Goal: Task Accomplishment & Management: Complete application form

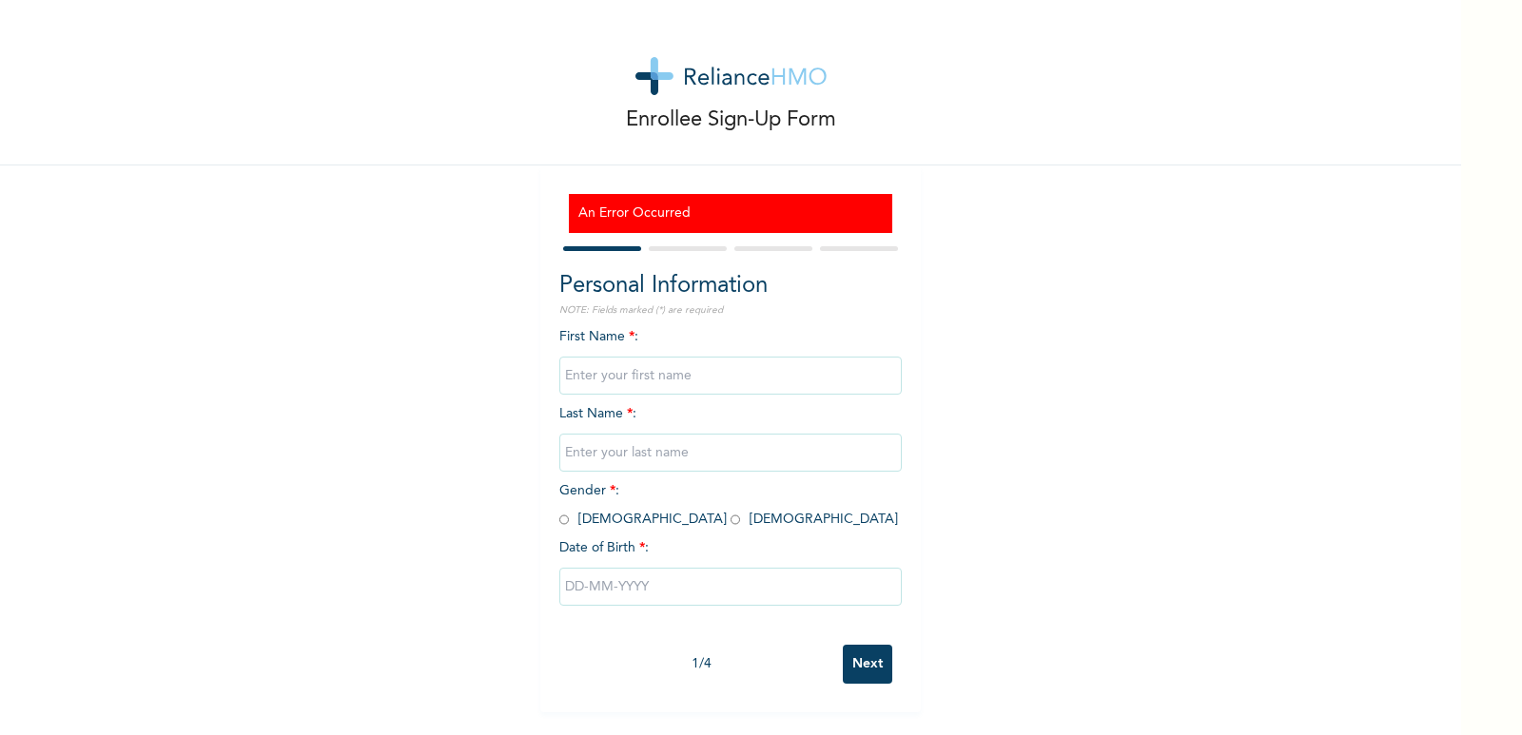
click at [706, 377] on input "text" at bounding box center [730, 376] width 342 height 38
click at [1010, 469] on div "Enrollee Sign-Up Form An Error Occurred Personal Information NOTE: Fields marke…" at bounding box center [730, 356] width 1461 height 712
click at [690, 366] on input "text" at bounding box center [730, 376] width 342 height 38
click at [730, 365] on input "text" at bounding box center [730, 376] width 342 height 38
click at [704, 373] on input "text" at bounding box center [730, 376] width 342 height 38
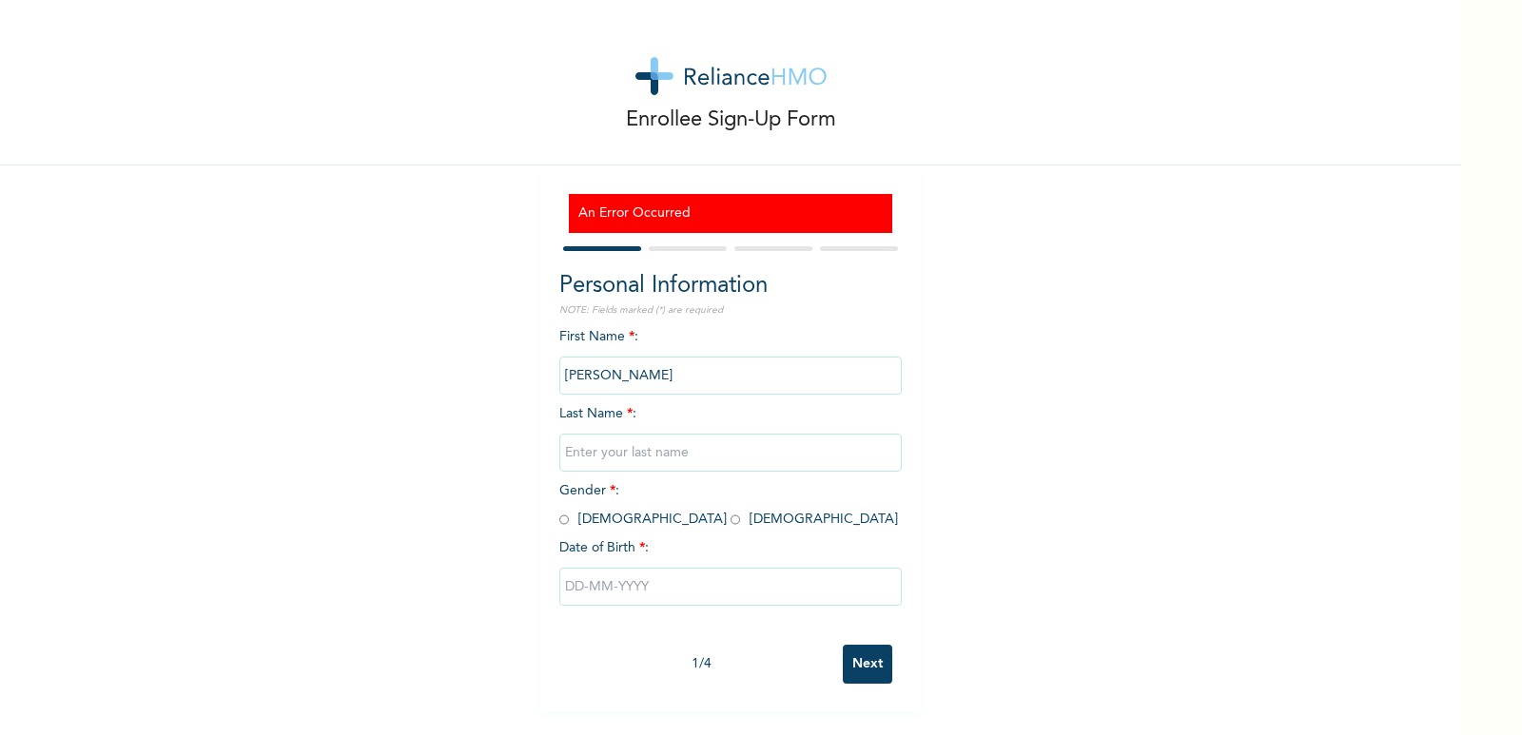
type input "[PERSON_NAME]"
click at [654, 461] on input "text" at bounding box center [730, 453] width 342 height 38
type input "Oladoyinbo"
click at [560, 523] on input "radio" at bounding box center [564, 520] width 10 height 18
radio input "true"
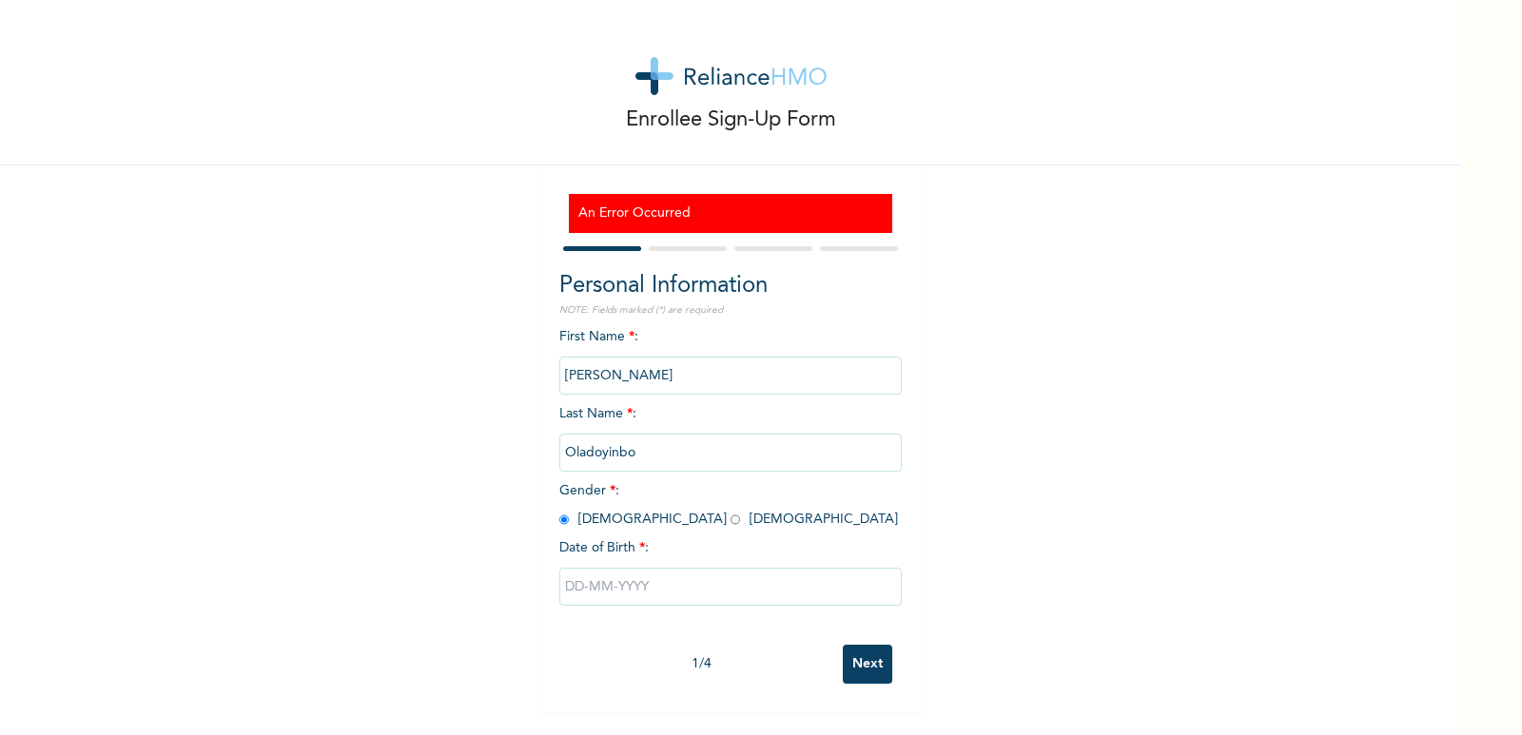
click at [619, 577] on input "text" at bounding box center [730, 587] width 342 height 38
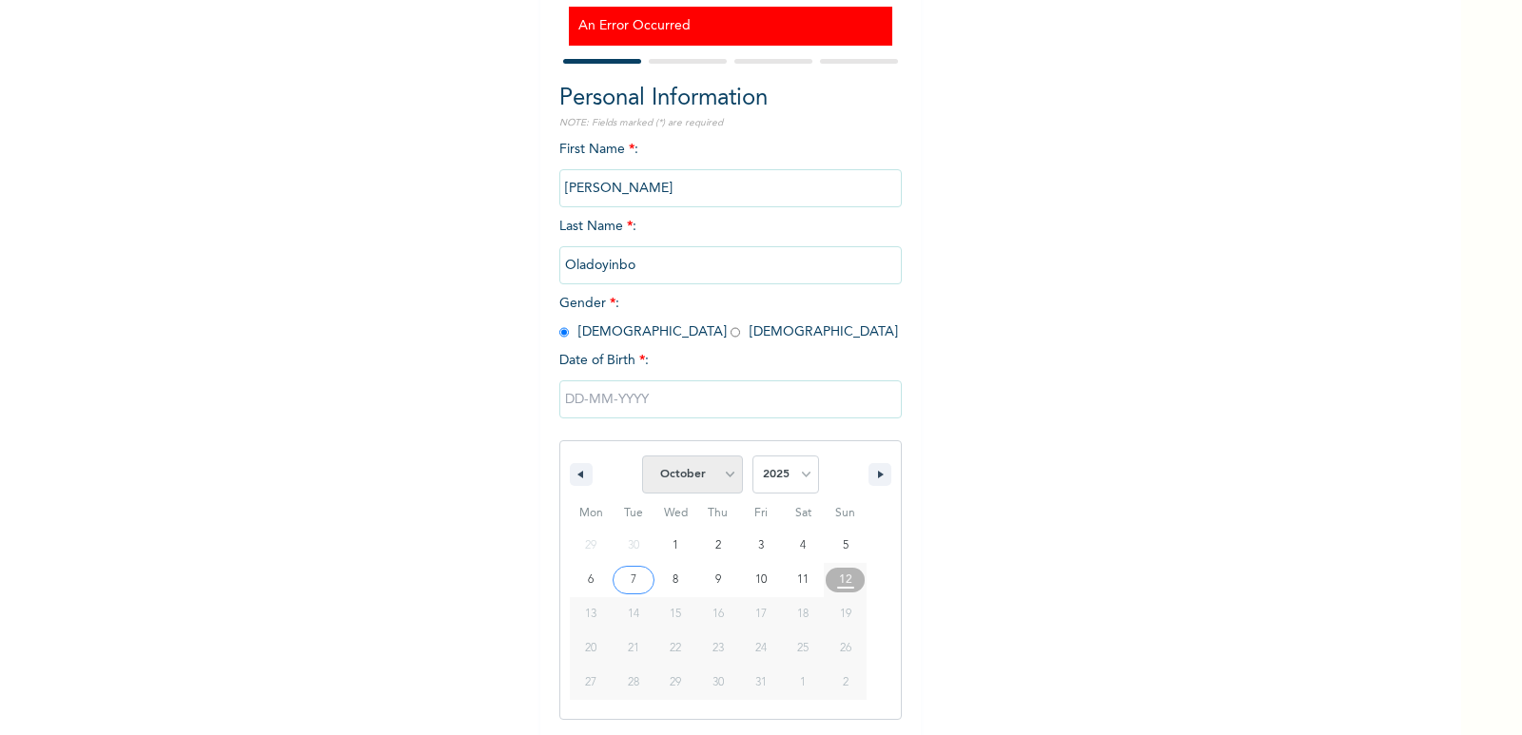
click at [715, 473] on select "January February March April May June July August September October November De…" at bounding box center [692, 475] width 101 height 38
select select "2"
click at [642, 457] on select "January February March April May June July August September October November De…" at bounding box center [692, 475] width 101 height 38
click at [794, 480] on select "2025 2024 2023 2022 2021 2020 2019 2018 2017 2016 2015 2014 2013 2012 2011 2010…" at bounding box center [785, 475] width 67 height 38
select select "1994"
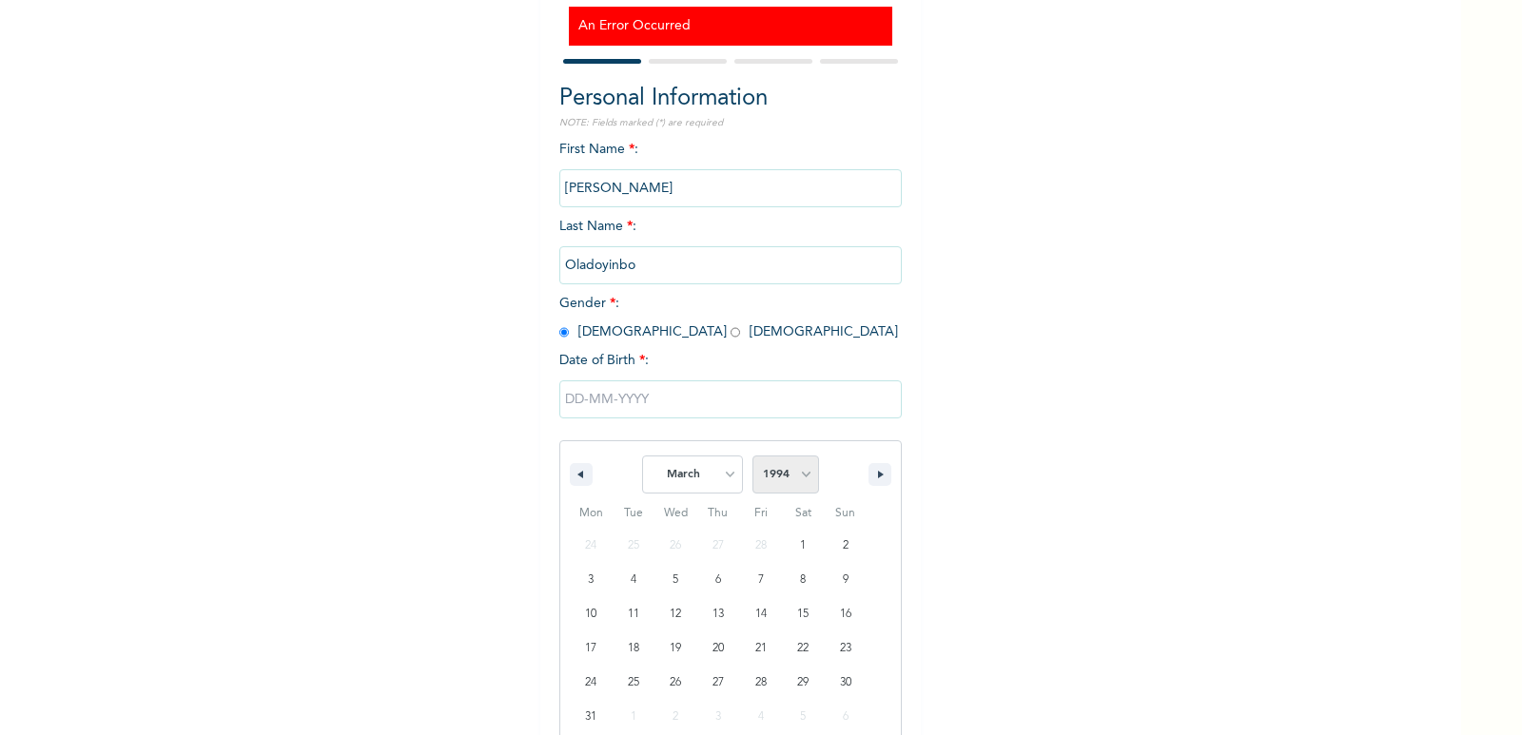
click at [752, 457] on select "2025 2024 2023 2022 2021 2020 2019 2018 2017 2016 2015 2014 2013 2012 2011 2010…" at bounding box center [785, 475] width 67 height 38
type input "[DATE]"
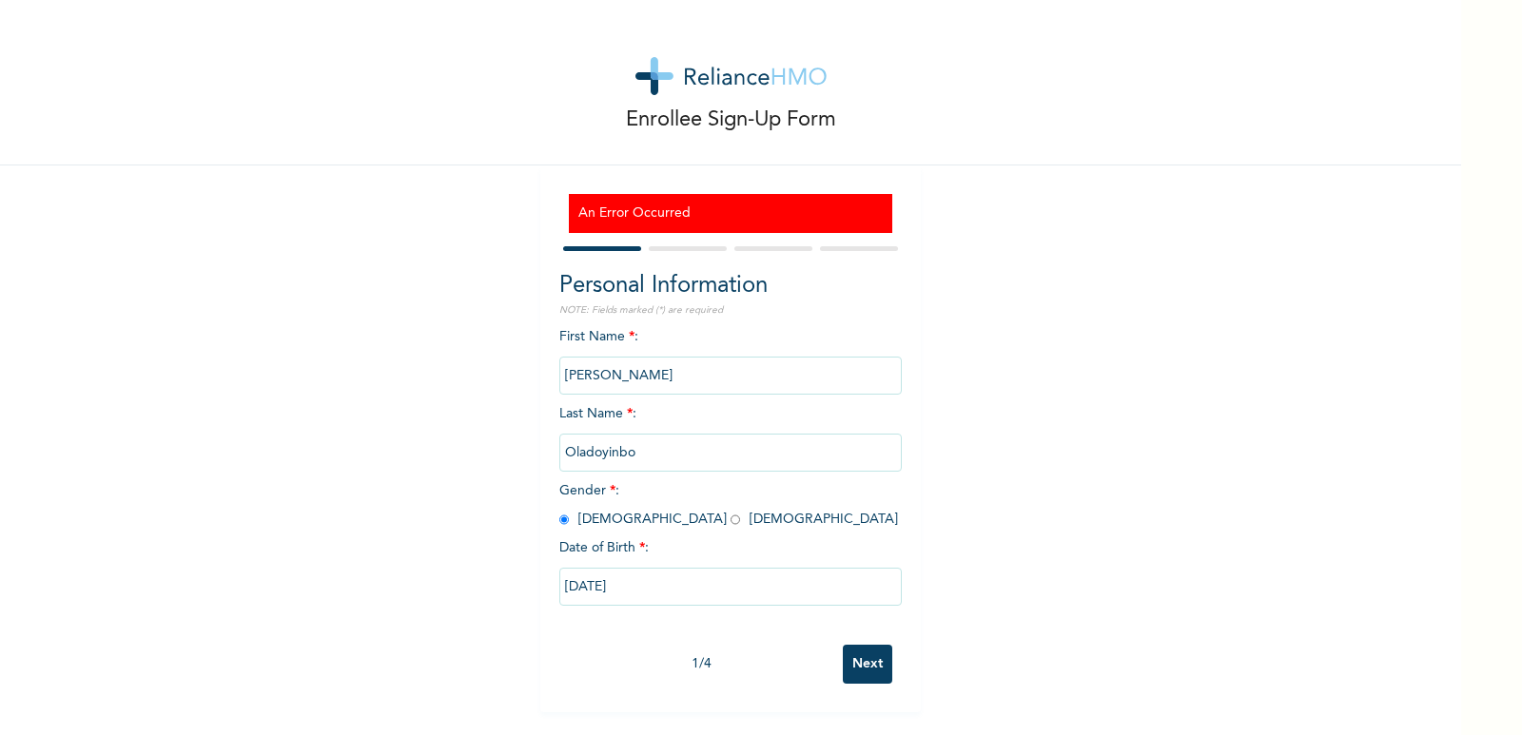
click at [1146, 492] on div "Enrollee Sign-Up Form An Error Occurred Personal Information NOTE: Fields marke…" at bounding box center [730, 356] width 1461 height 712
click at [859, 663] on input "Next" at bounding box center [867, 664] width 49 height 39
click at [671, 380] on input "text" at bounding box center [730, 376] width 342 height 38
type input "[PERSON_NAME]"
click at [643, 451] on input "text" at bounding box center [730, 453] width 342 height 38
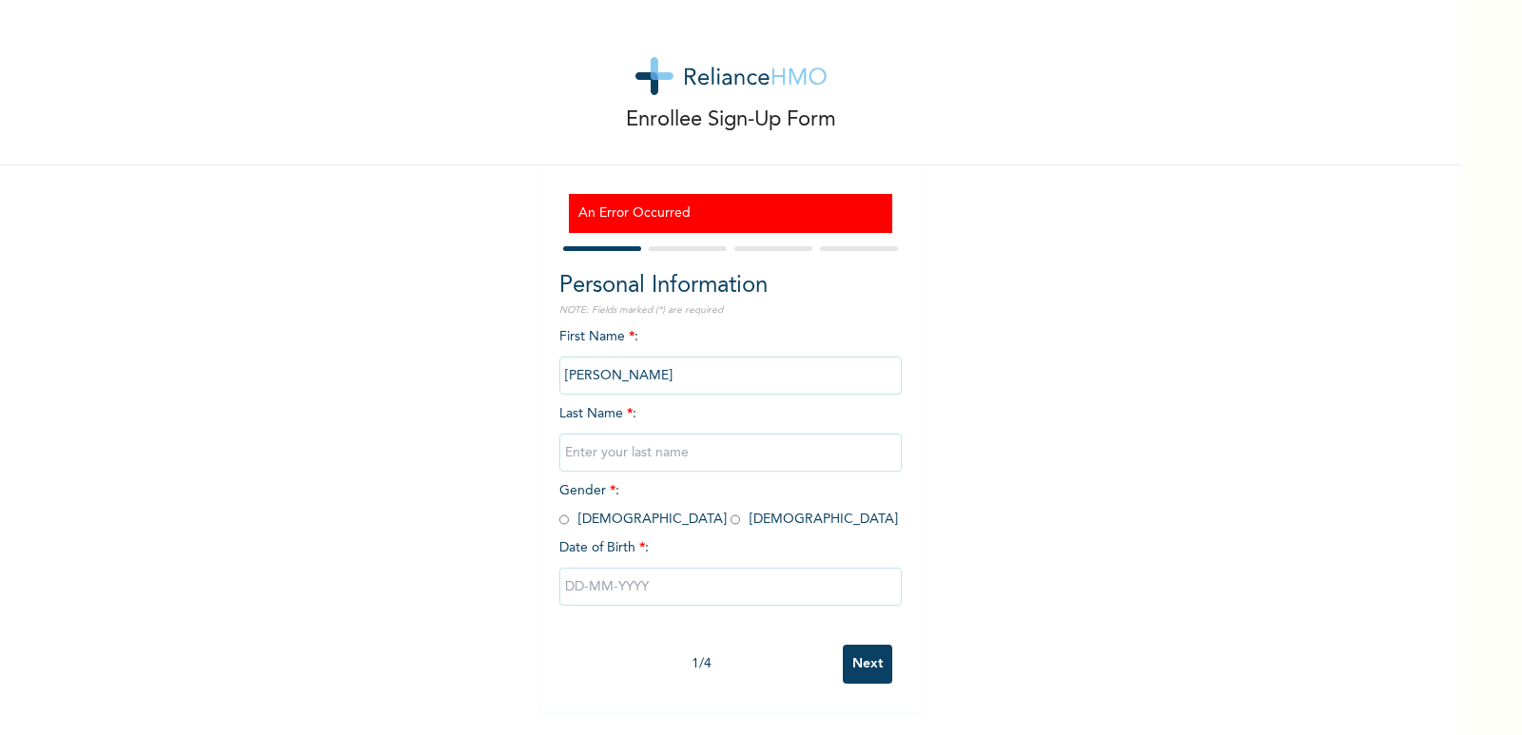
type input "Oladoyinbo"
click at [559, 520] on input "radio" at bounding box center [564, 520] width 10 height 18
radio input "true"
click at [614, 590] on input "text" at bounding box center [730, 587] width 342 height 38
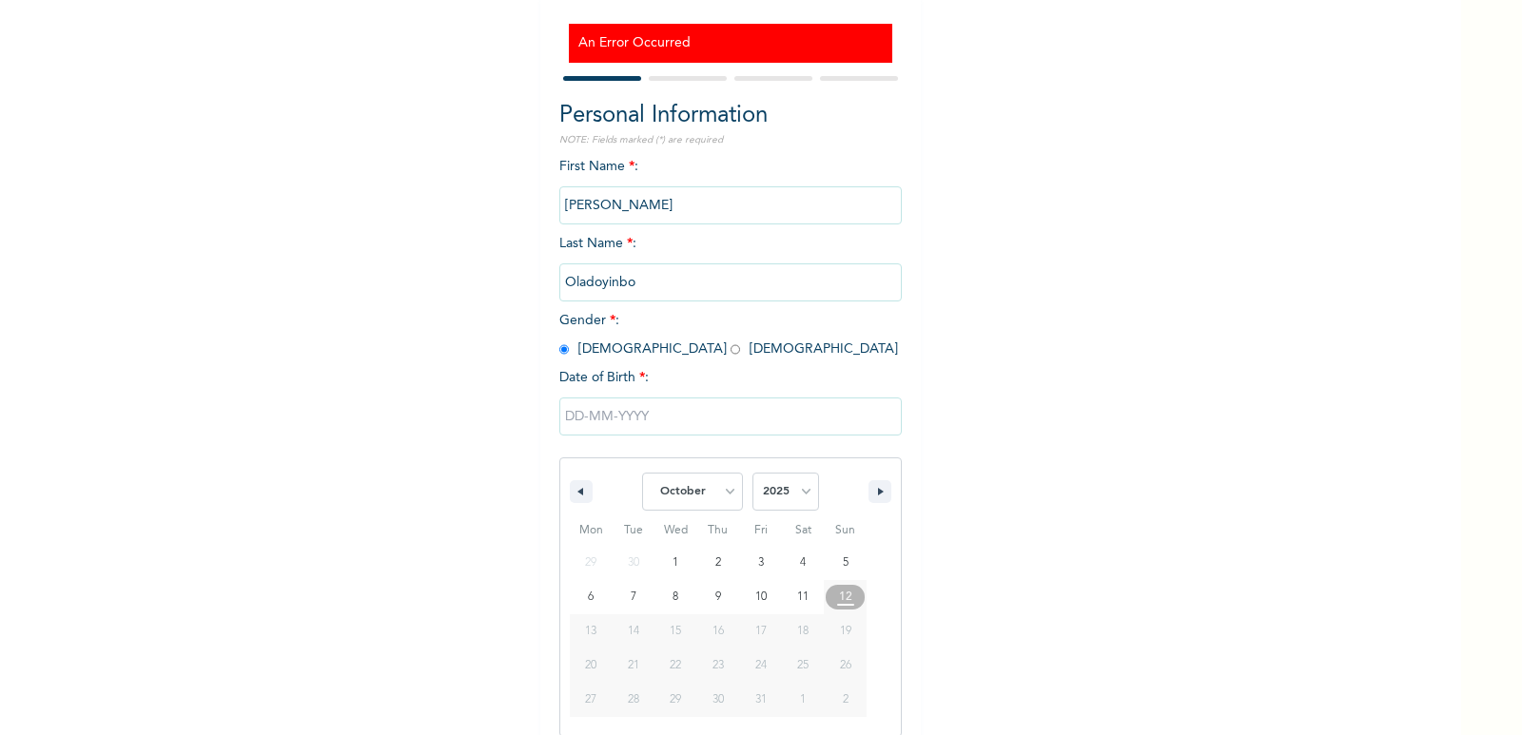
scroll to position [187, 0]
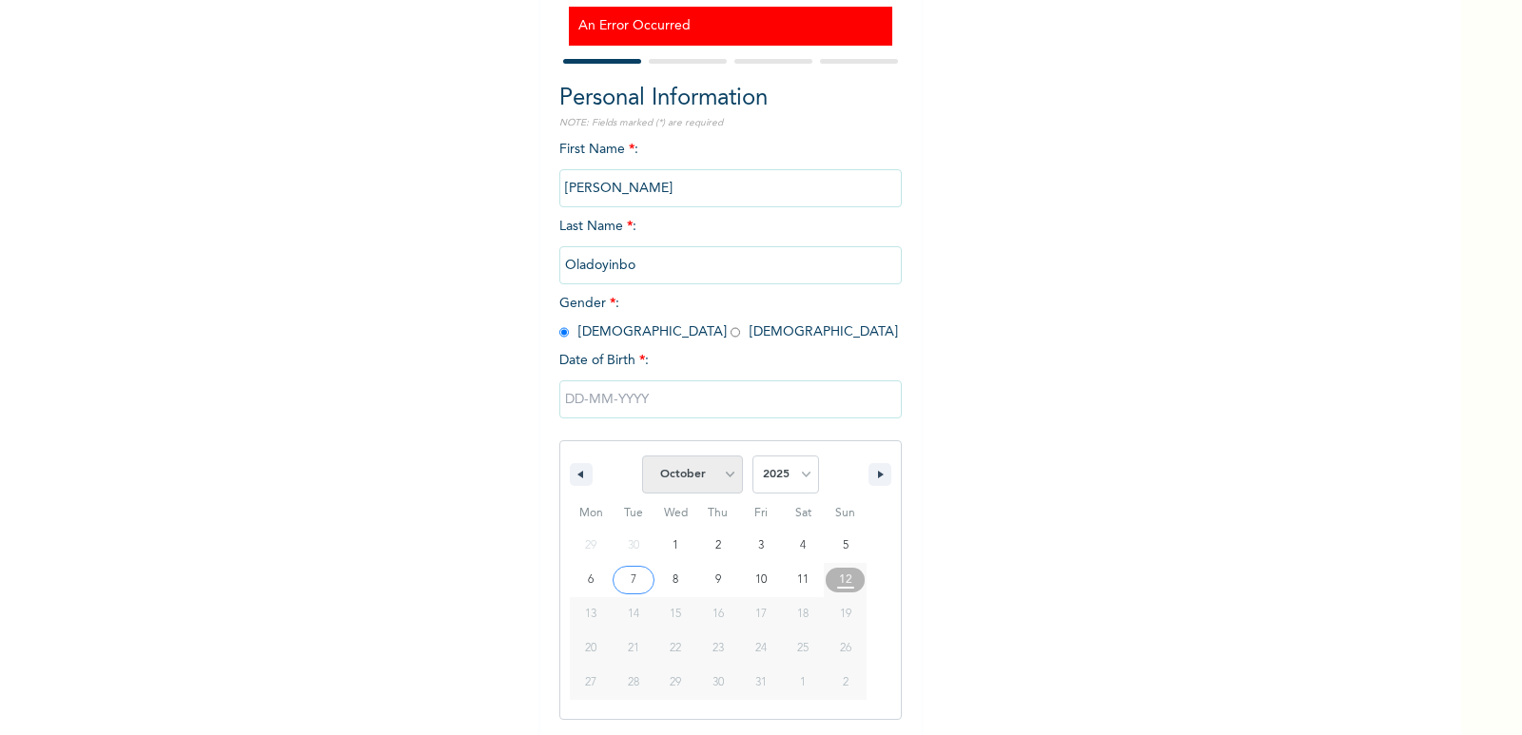
click at [718, 477] on select "January February March April May June July August September October November De…" at bounding box center [692, 475] width 101 height 38
select select "2"
click at [642, 457] on select "January February March April May June July August September October November De…" at bounding box center [692, 475] width 101 height 38
click at [800, 473] on select "2025 2024 2023 2022 2021 2020 2019 2018 2017 2016 2015 2014 2013 2012 2011 2010…" at bounding box center [785, 475] width 67 height 38
select select "1994"
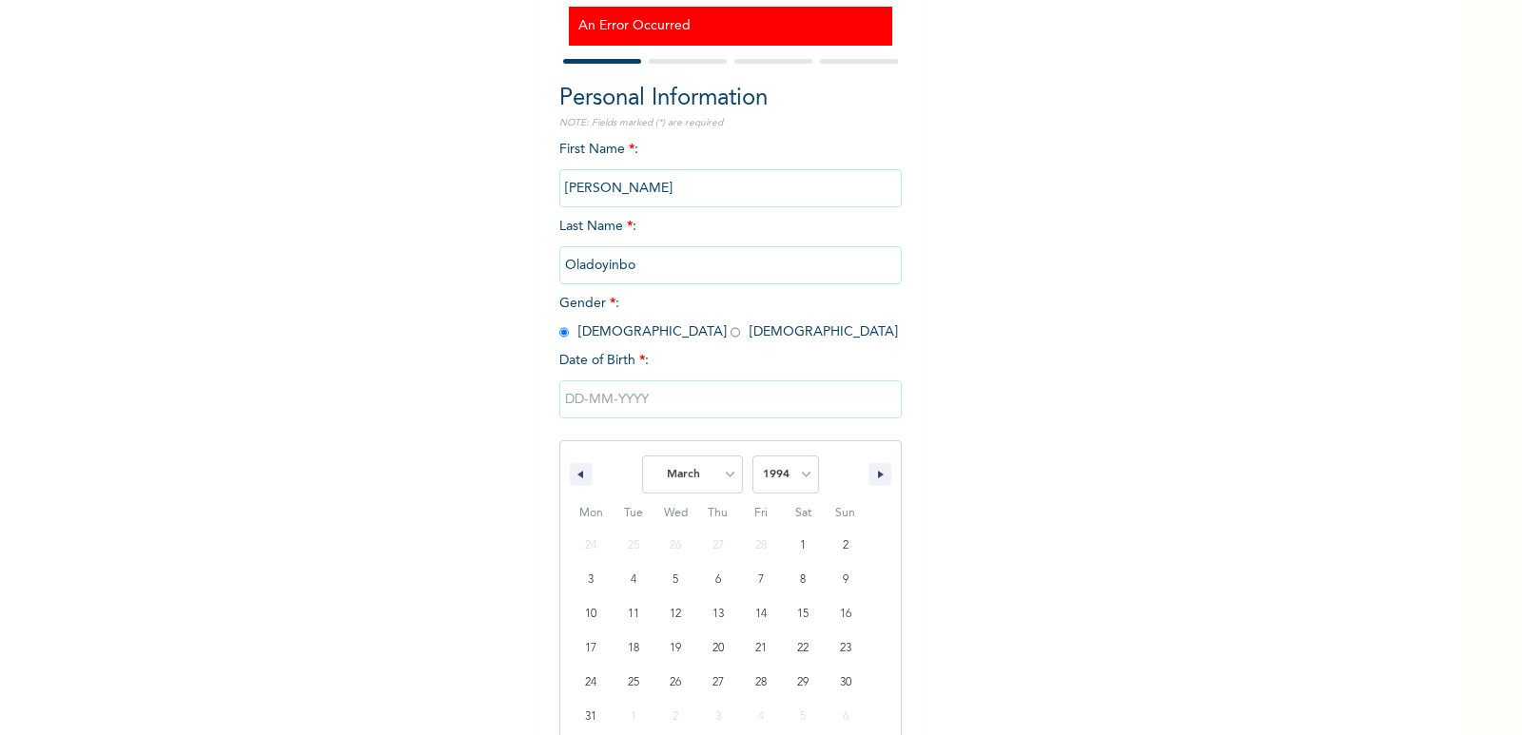
click at [752, 457] on select "2025 2024 2023 2022 2021 2020 2019 2018 2017 2016 2015 2014 2013 2012 2011 2010…" at bounding box center [785, 475] width 67 height 38
type input "[DATE]"
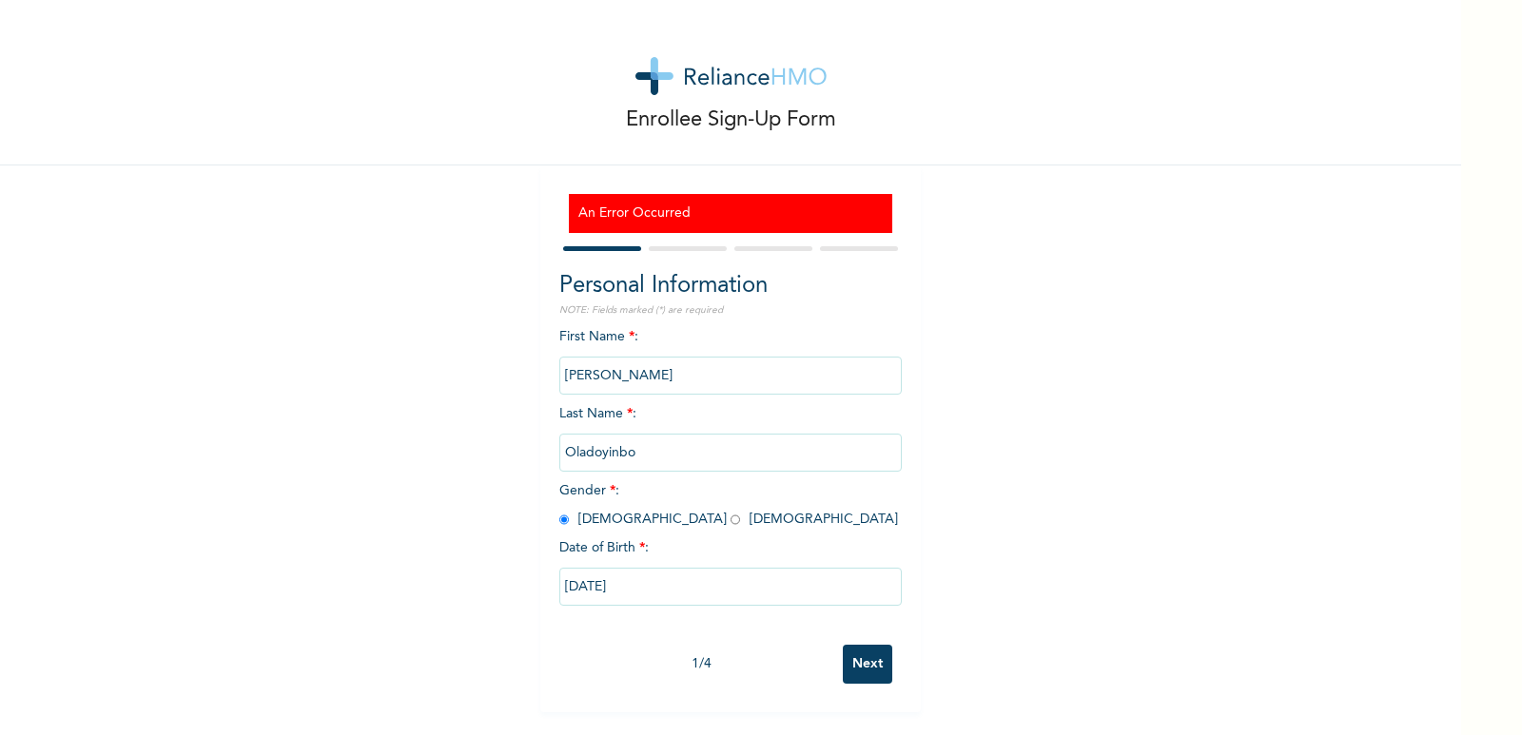
click at [869, 664] on input "Next" at bounding box center [867, 664] width 49 height 39
click at [789, 376] on input "text" at bounding box center [730, 376] width 342 height 38
type input "[PERSON_NAME]"
click at [694, 451] on input "text" at bounding box center [730, 453] width 342 height 38
type input "Oladoyinbo"
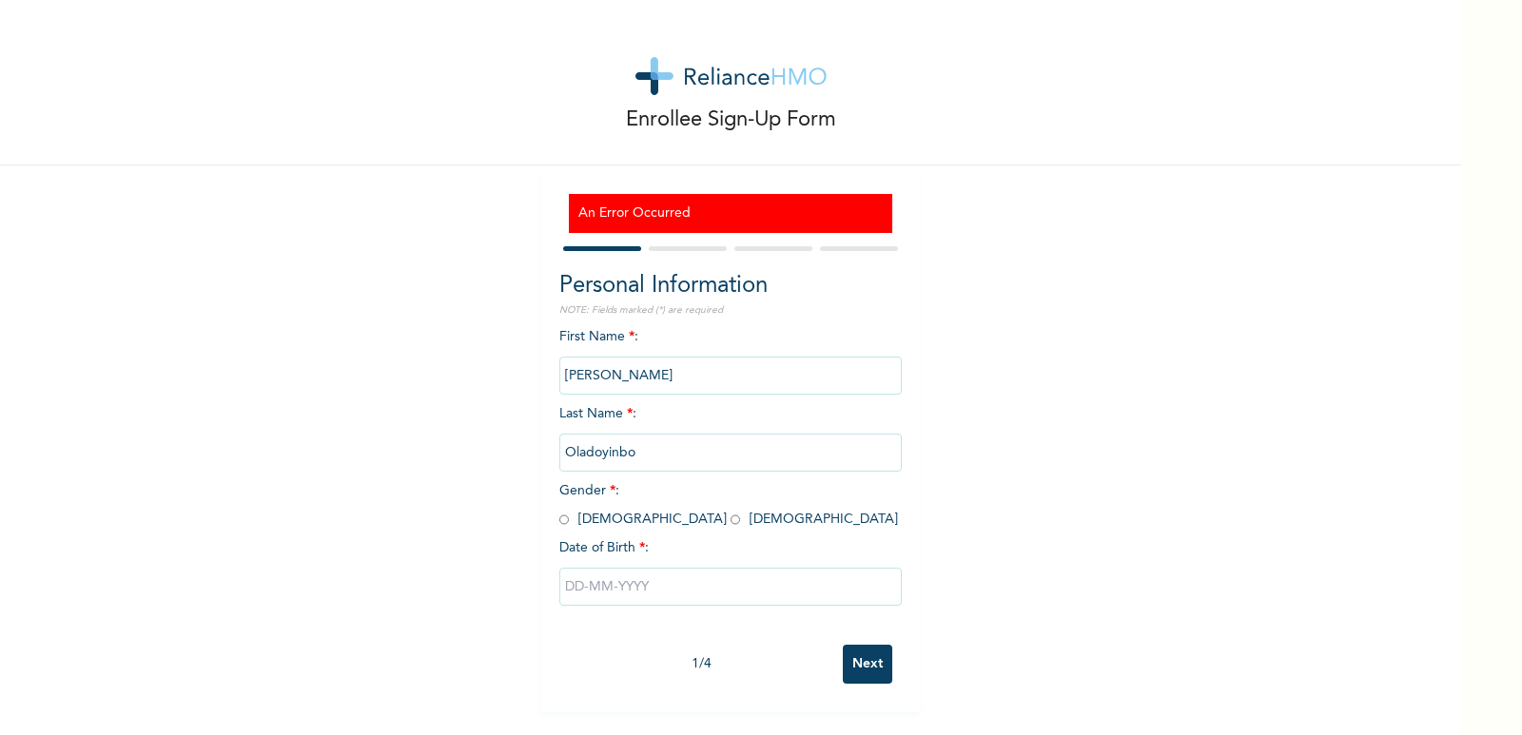
click at [559, 521] on input "radio" at bounding box center [564, 520] width 10 height 18
radio input "true"
click at [639, 598] on input "text" at bounding box center [730, 587] width 342 height 38
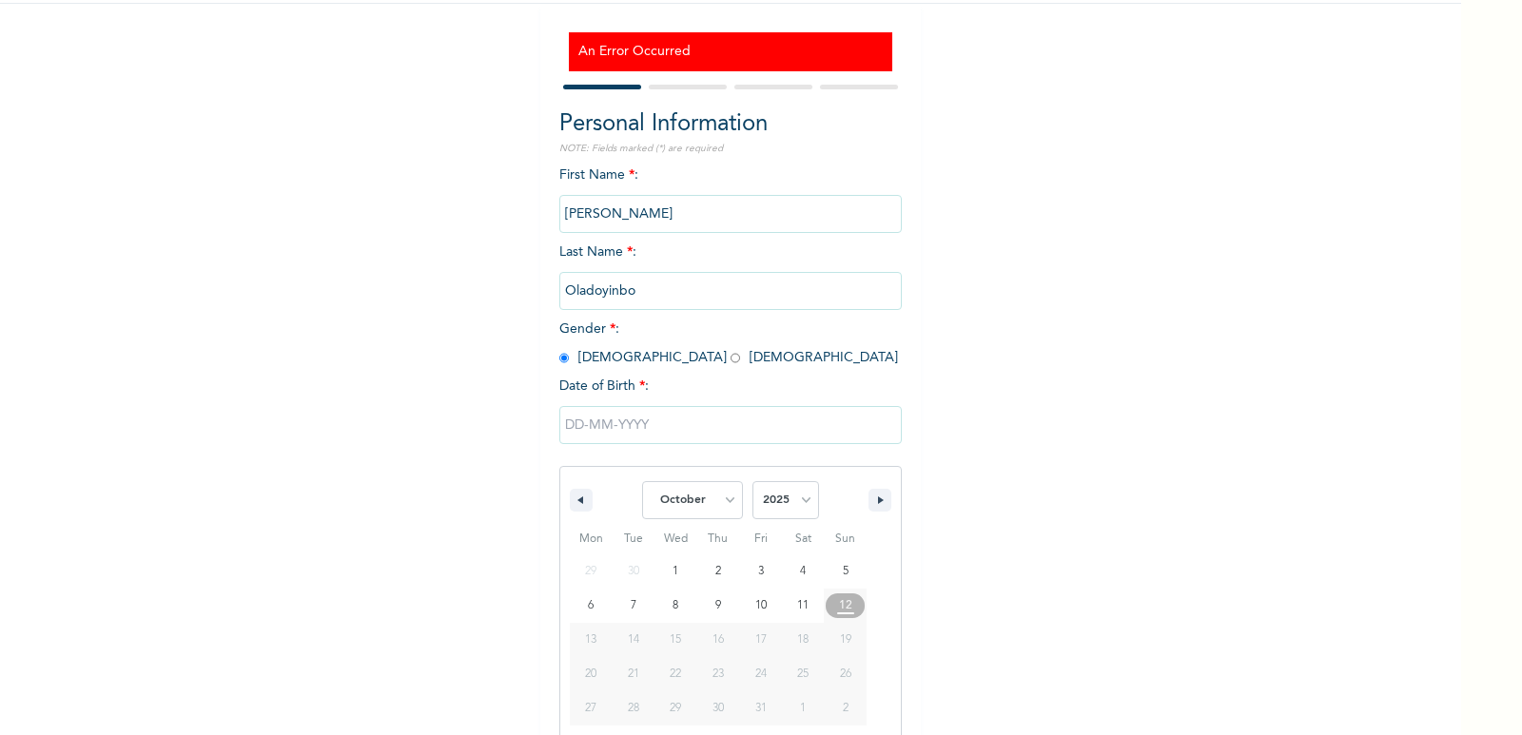
scroll to position [187, 0]
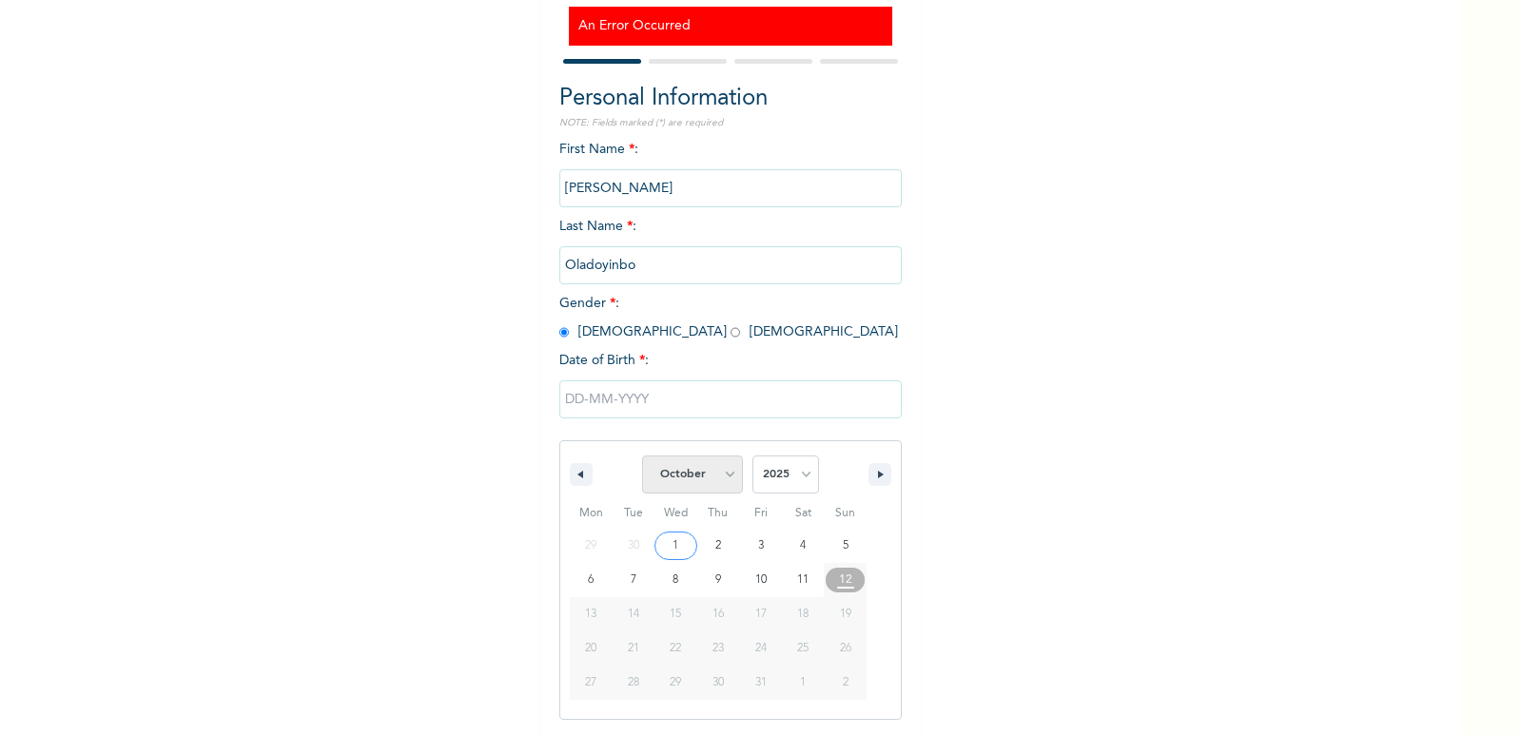
click at [727, 464] on select "January February March April May June July August September October November De…" at bounding box center [692, 475] width 101 height 38
select select "2"
click at [642, 457] on select "January February March April May June July August September October November De…" at bounding box center [692, 475] width 101 height 38
click at [797, 470] on select "2025 2024 2023 2022 2021 2020 2019 2018 2017 2016 2015 2014 2013 2012 2011 2010…" at bounding box center [785, 475] width 67 height 38
select select "1994"
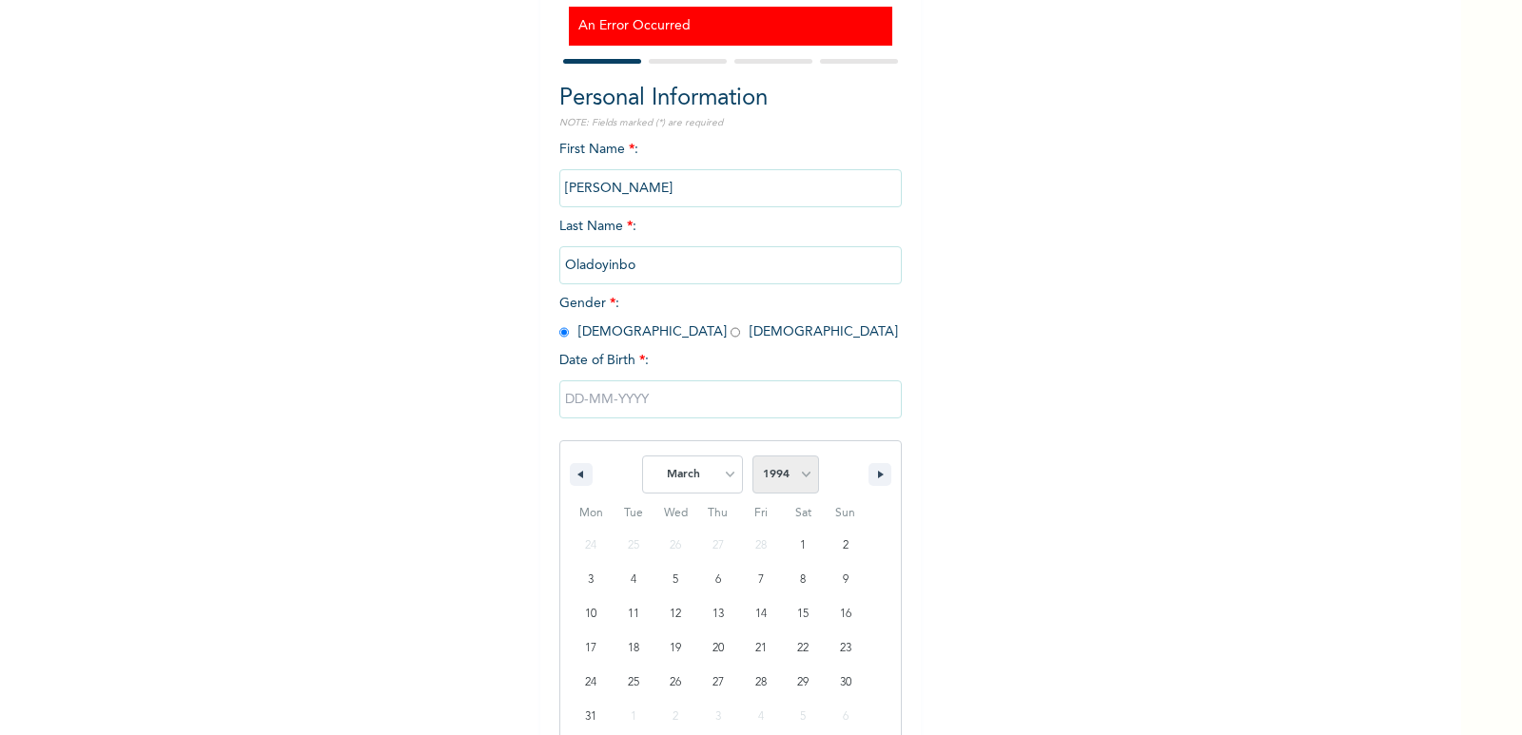
click at [752, 457] on select "2025 2024 2023 2022 2021 2020 2019 2018 2017 2016 2015 2014 2013 2012 2011 2010…" at bounding box center [785, 475] width 67 height 38
type input "[DATE]"
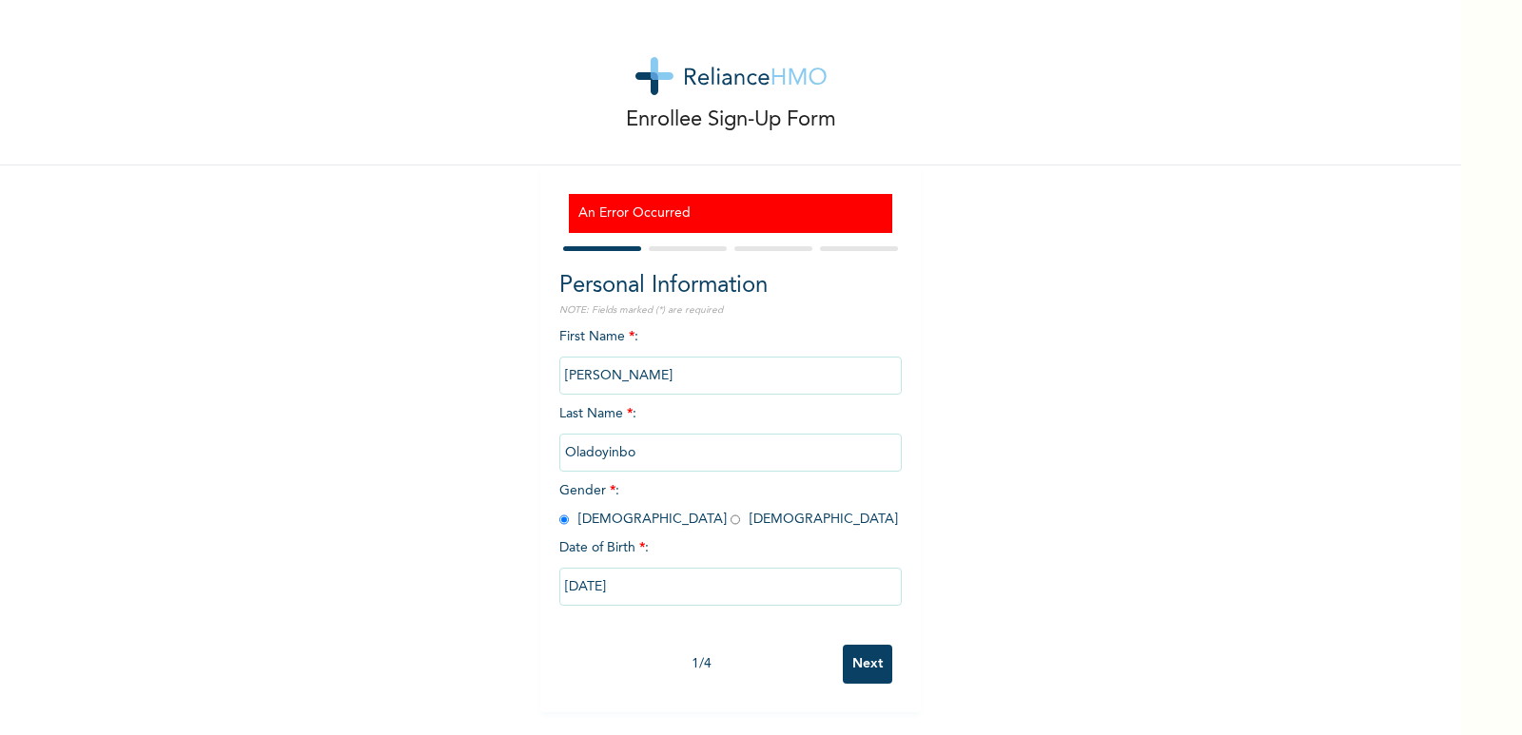
click at [867, 645] on input "Next" at bounding box center [867, 664] width 49 height 39
